Goal: Task Accomplishment & Management: Use online tool/utility

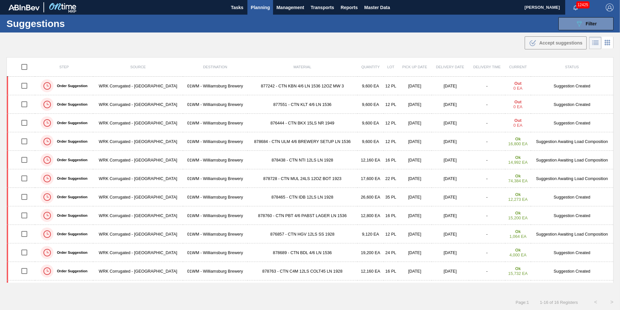
click at [255, 6] on span "Planning" at bounding box center [260, 8] width 19 height 8
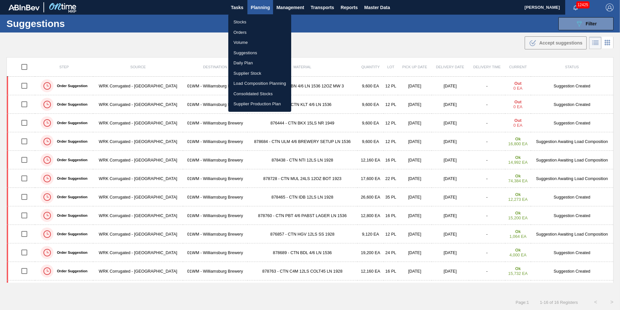
click at [262, 84] on li "Load Composition Planning" at bounding box center [259, 83] width 63 height 10
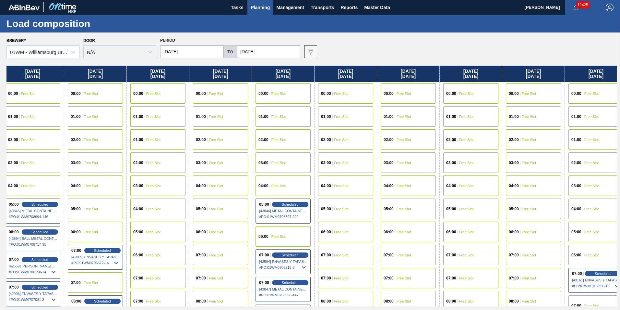
scroll to position [0, 455]
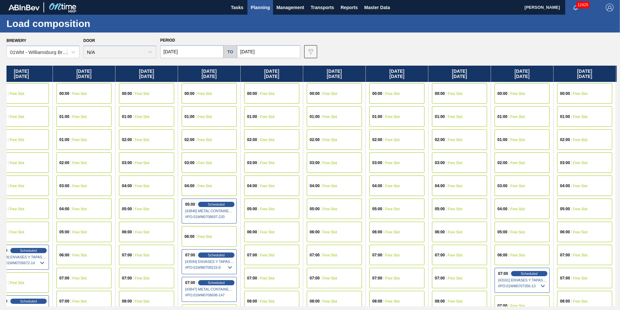
drag, startPoint x: 563, startPoint y: 72, endPoint x: 105, endPoint y: 77, distance: 458.2
click at [105, 77] on div "[DATE] 00:00 Free Slot 01:00 Free Slot 02:00 Free Slot 03:00 Free Slot 04:00 Fr…" at bounding box center [311, 186] width 611 height 240
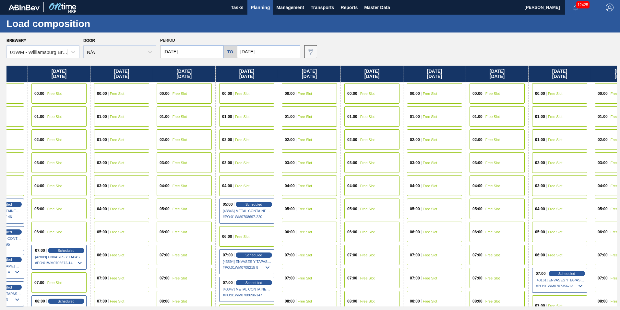
drag, startPoint x: 143, startPoint y: 75, endPoint x: 201, endPoint y: 78, distance: 57.5
click at [205, 80] on div "[DATE] 00:00 Free Slot 01:00 Free Slot 02:00 Free Slot 03:00 Free Slot 04:00 Fr…" at bounding box center [311, 186] width 611 height 240
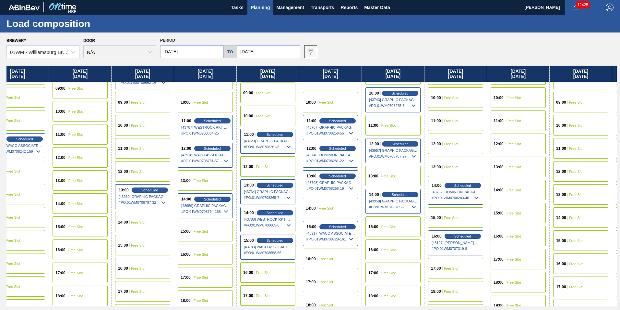
scroll to position [292, 396]
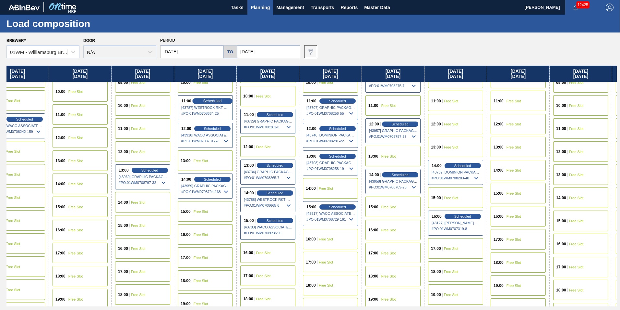
click at [209, 100] on span "Scheduled" at bounding box center [212, 101] width 18 height 4
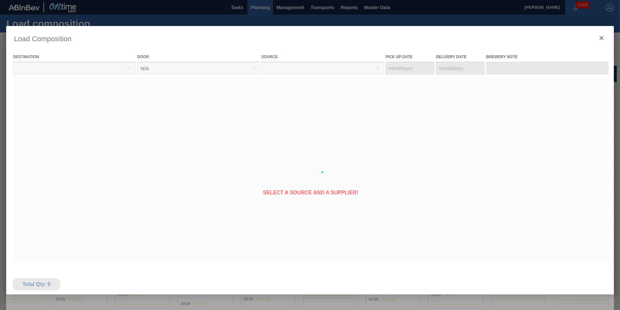
type Date "[DATE]"
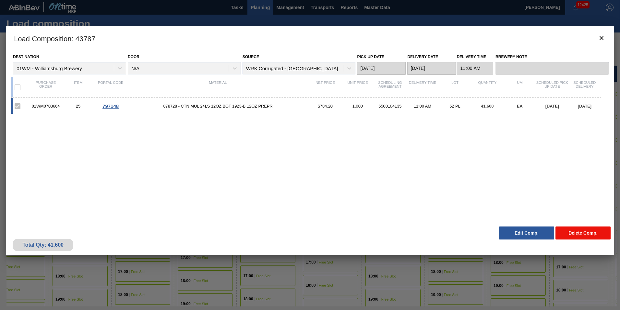
click at [574, 233] on button "Delete Comp." at bounding box center [583, 232] width 55 height 13
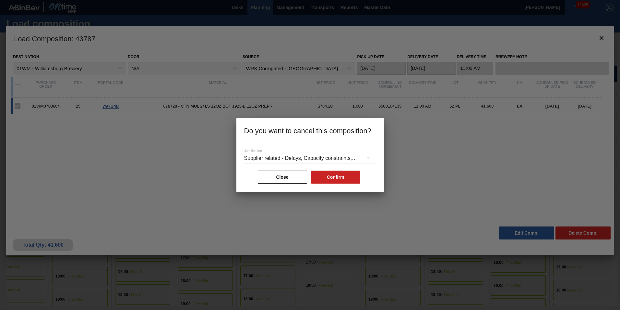
click at [332, 157] on div "Supplier related - Delays, Capacity constraints, etc." at bounding box center [310, 158] width 132 height 18
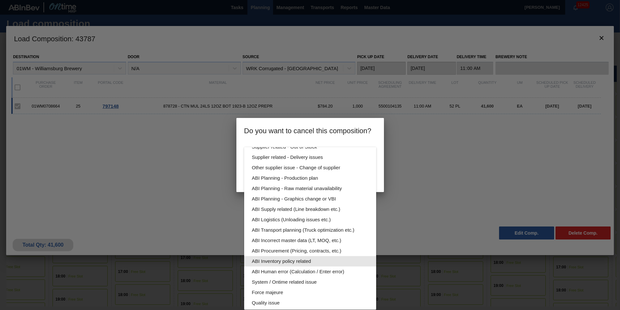
scroll to position [32, 0]
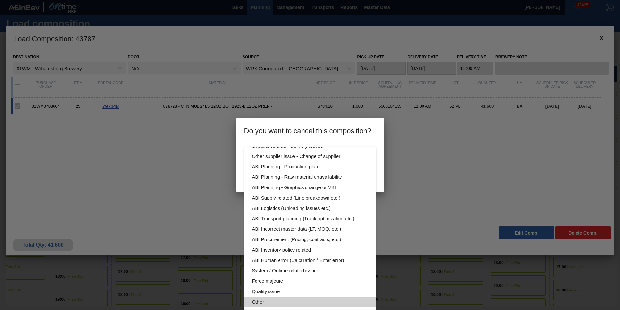
click at [345, 304] on div "Other" at bounding box center [310, 301] width 116 height 10
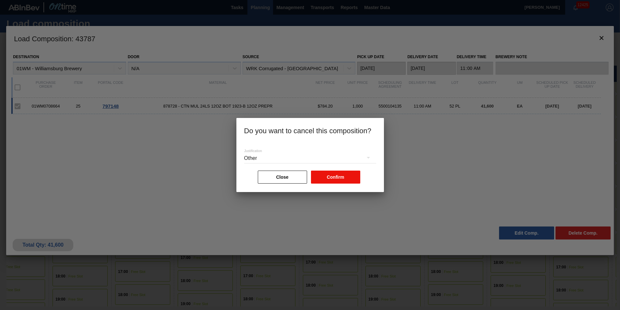
click at [347, 175] on button "Confirm" at bounding box center [335, 176] width 49 height 13
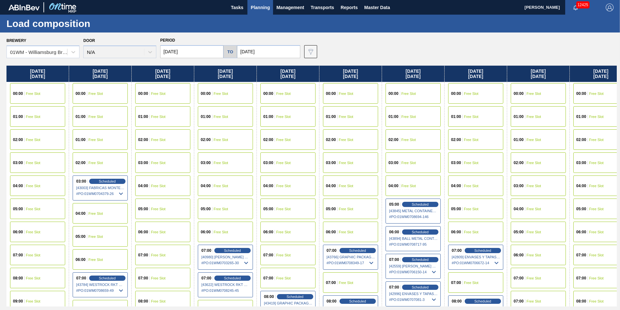
click at [264, 52] on input "[DATE]" at bounding box center [268, 51] width 63 height 13
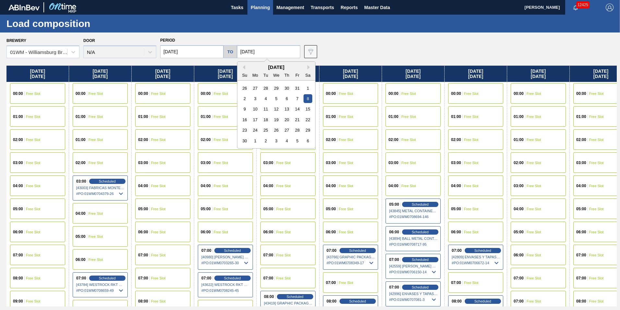
click at [190, 51] on input "[DATE]" at bounding box center [191, 51] width 63 height 13
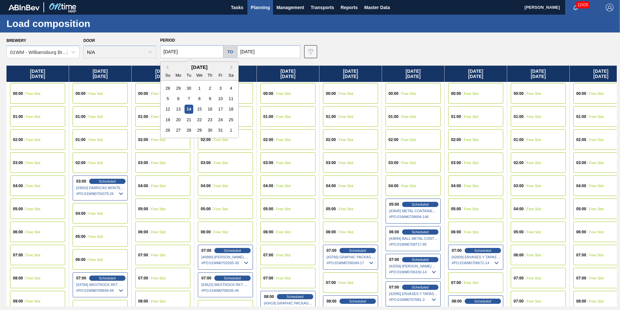
click at [181, 51] on input "[DATE]" at bounding box center [191, 51] width 63 height 13
click at [183, 50] on input "[DATE]" at bounding box center [191, 51] width 63 height 13
click at [177, 50] on input "[DATE]" at bounding box center [191, 51] width 63 height 13
click at [179, 52] on input "[DATE]" at bounding box center [191, 51] width 63 height 13
click at [319, 38] on div "Brewery 01WM - [GEOGRAPHIC_DATA] Brewery Door N/A Period [DATE] Previous Month …" at bounding box center [311, 47] width 611 height 22
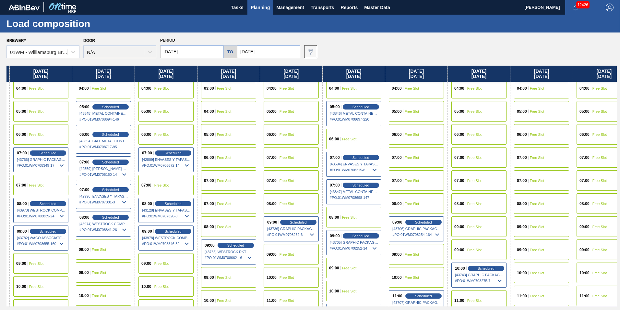
scroll to position [97, 309]
drag, startPoint x: 418, startPoint y: 74, endPoint x: 99, endPoint y: 82, distance: 319.1
click at [99, 82] on div "[DATE] 00:00 Free Slot 01:00 Free Slot 02:00 Free Slot 03:00 Free Slot 04:00 Fr…" at bounding box center [311, 186] width 611 height 240
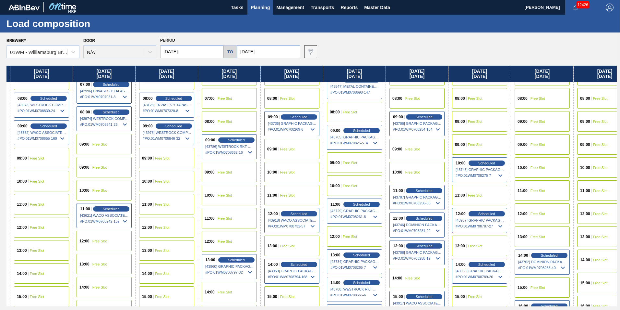
scroll to position [195, 309]
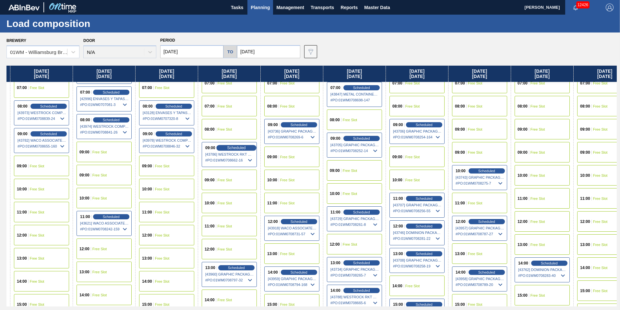
click at [237, 147] on span "Scheduled" at bounding box center [236, 147] width 18 height 4
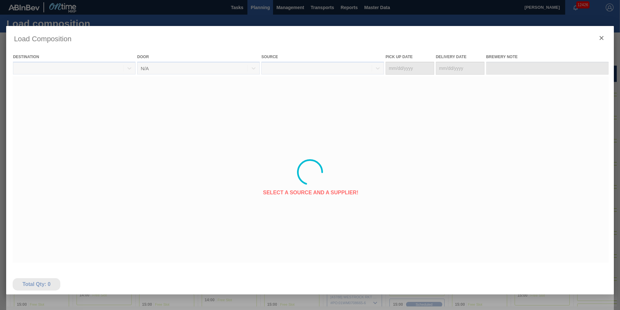
type Date "[DATE]"
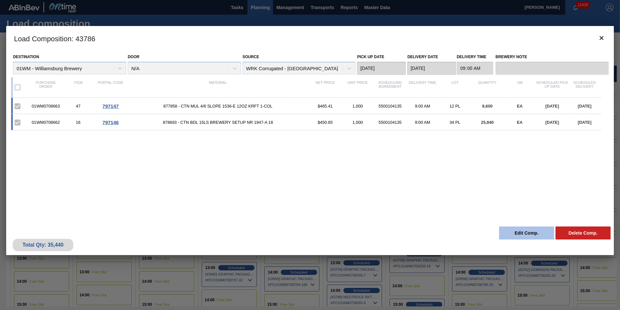
click at [516, 229] on button "Edit Comp." at bounding box center [526, 232] width 55 height 13
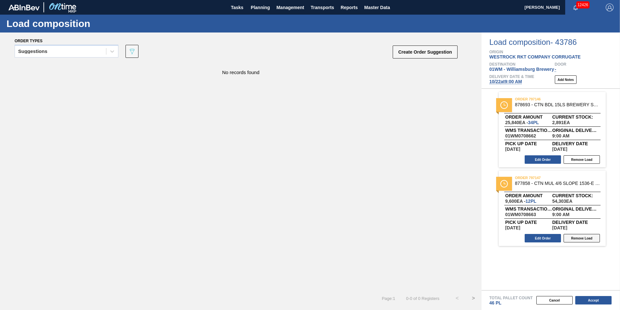
click at [574, 237] on button "Remove Load" at bounding box center [582, 238] width 36 height 8
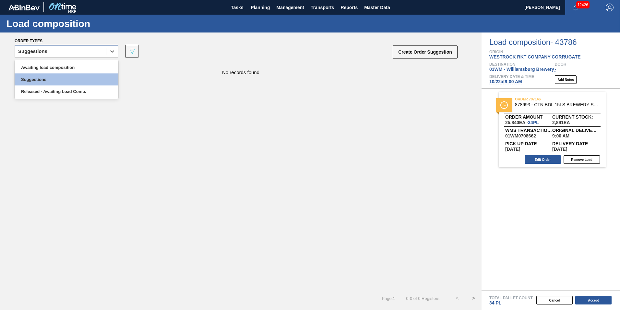
click at [88, 52] on div "Suggestions" at bounding box center [60, 51] width 91 height 9
click at [68, 63] on div "Awaiting load composition" at bounding box center [67, 67] width 104 height 12
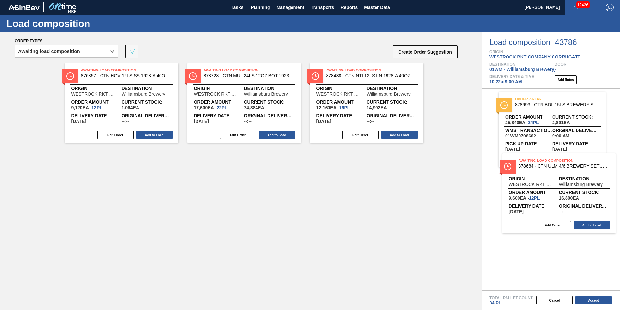
drag, startPoint x: 125, startPoint y: 170, endPoint x: 568, endPoint y: 175, distance: 442.3
click at [568, 175] on div "Order types option Awaiting load composition, selected. Select is focused ,type…" at bounding box center [310, 170] width 620 height 277
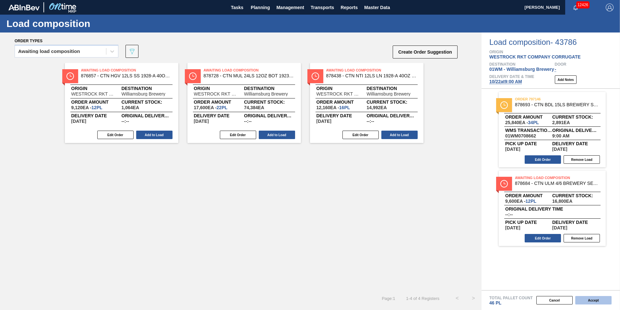
click at [597, 299] on button "Accept" at bounding box center [594, 300] width 36 height 8
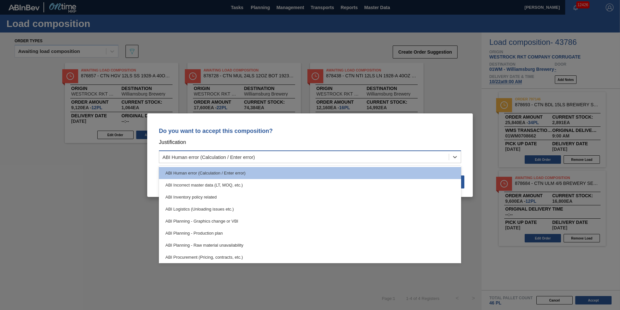
click at [399, 151] on div "ABI Human error (Calculation / Enter error)" at bounding box center [310, 156] width 302 height 13
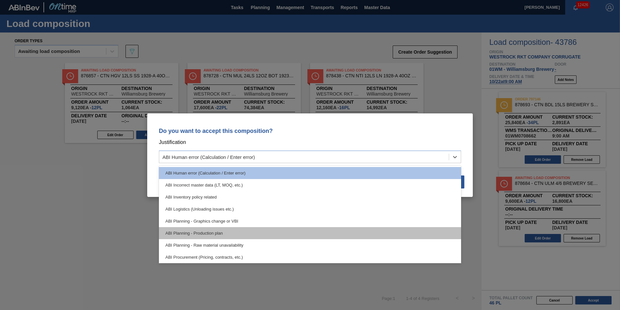
click at [306, 233] on div "ABI Planning - Production plan" at bounding box center [310, 233] width 302 height 12
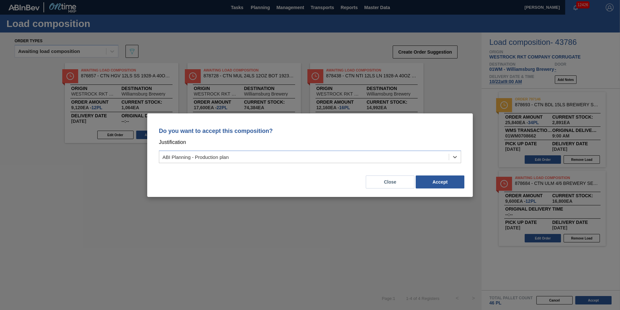
click at [591, 297] on div "Do you want to accept this composition? Justification option ABI Planning - Pro…" at bounding box center [310, 155] width 620 height 310
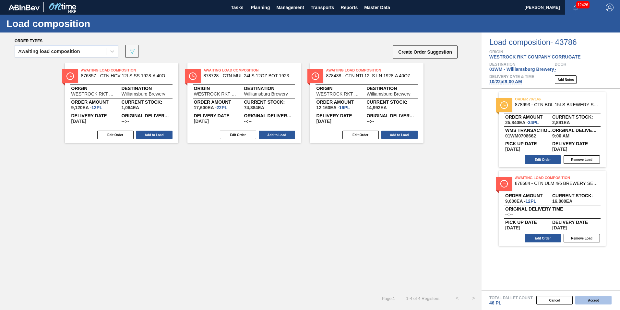
click at [592, 299] on button "Accept" at bounding box center [594, 300] width 36 height 8
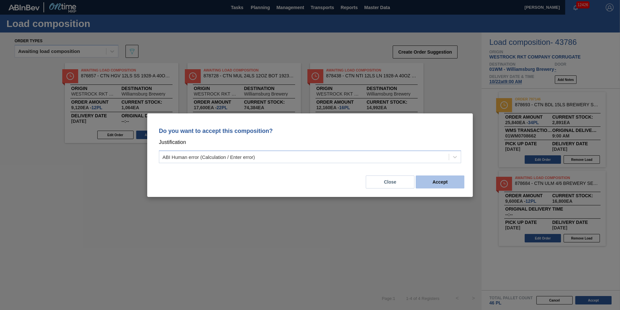
click at [436, 180] on button "Accept" at bounding box center [440, 181] width 49 height 13
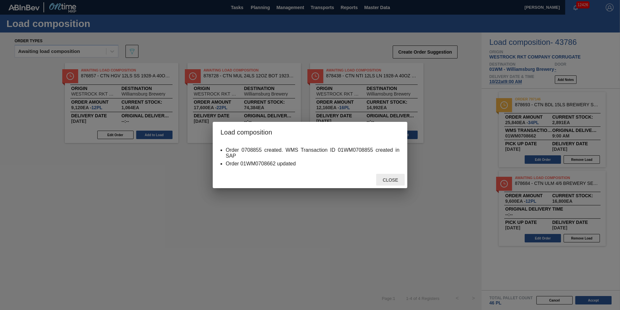
click at [386, 177] on span "Close" at bounding box center [391, 179] width 26 height 5
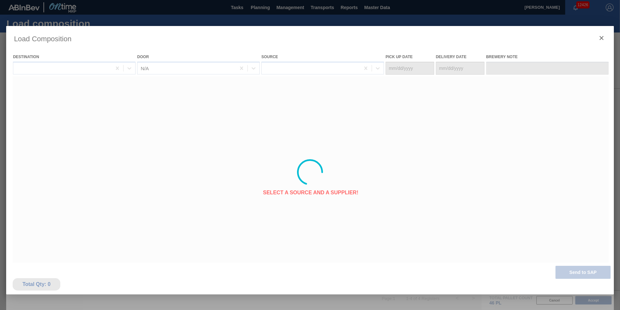
type Date "[DATE]"
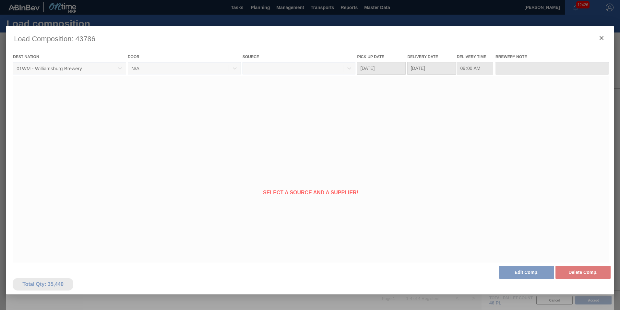
click at [600, 35] on div at bounding box center [310, 172] width 608 height 292
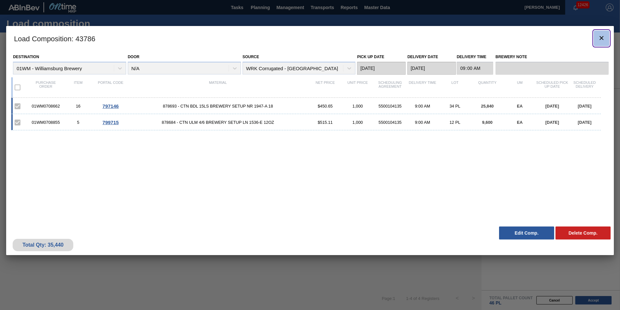
click at [605, 40] on icon "botão de ícone" at bounding box center [602, 38] width 8 height 8
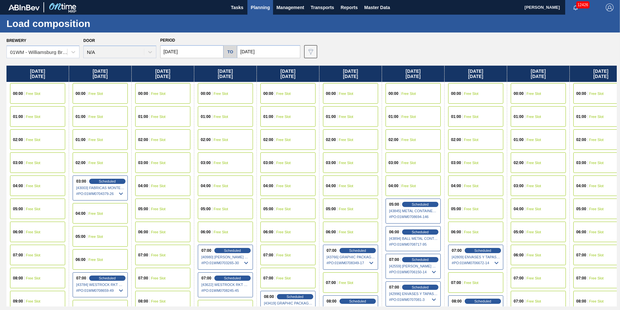
click at [316, 281] on div "07:00 Free Slot 07:00 Free Slot" at bounding box center [288, 266] width 62 height 46
